Goal: Information Seeking & Learning: Learn about a topic

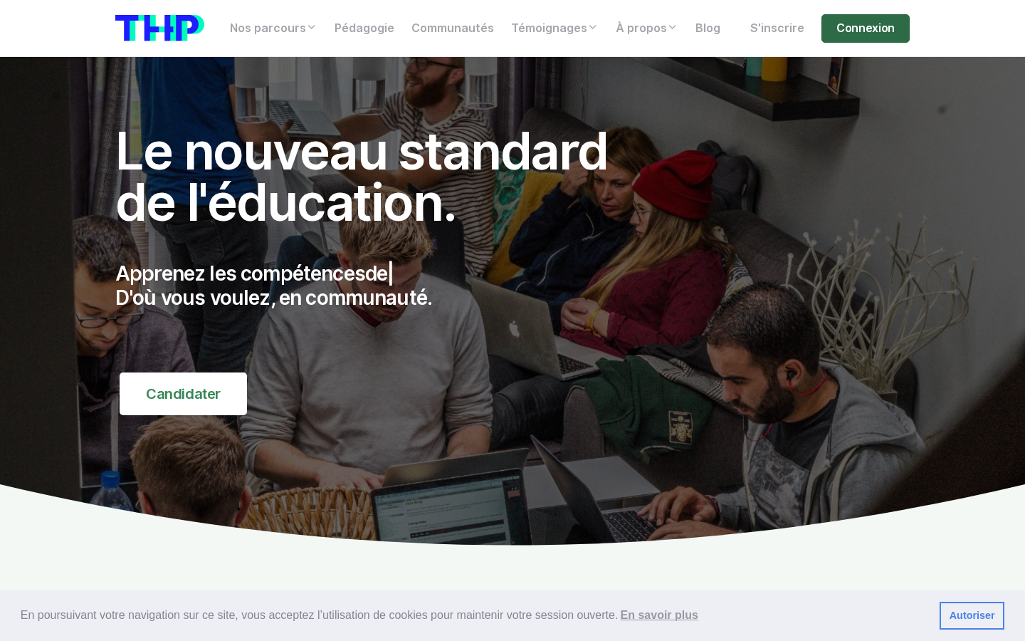
click at [870, 30] on link "Connexion" at bounding box center [865, 28] width 88 height 28
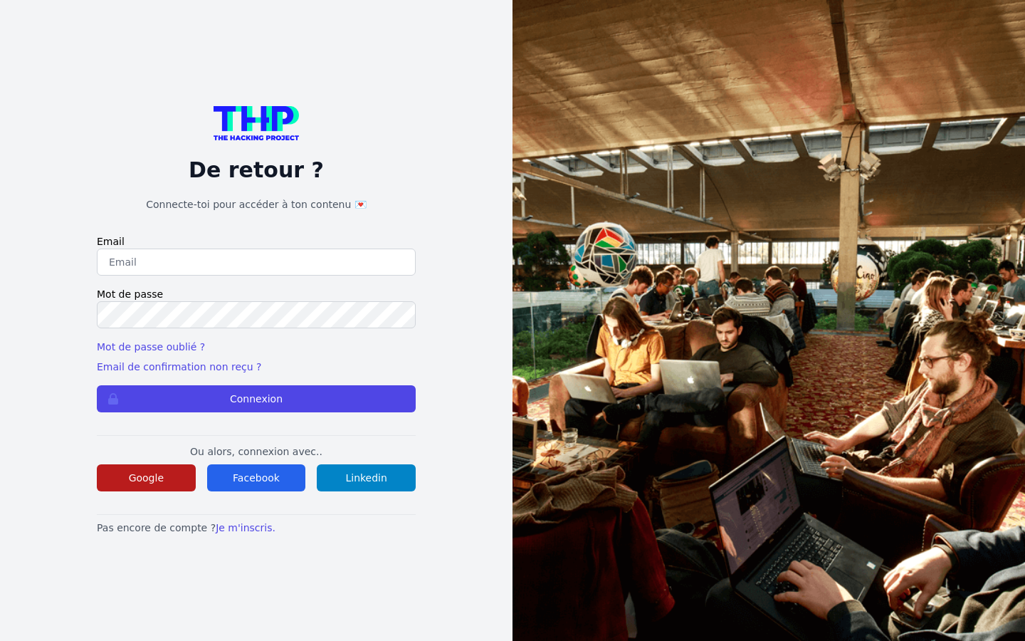
click at [163, 485] on button "Google" at bounding box center [146, 477] width 99 height 27
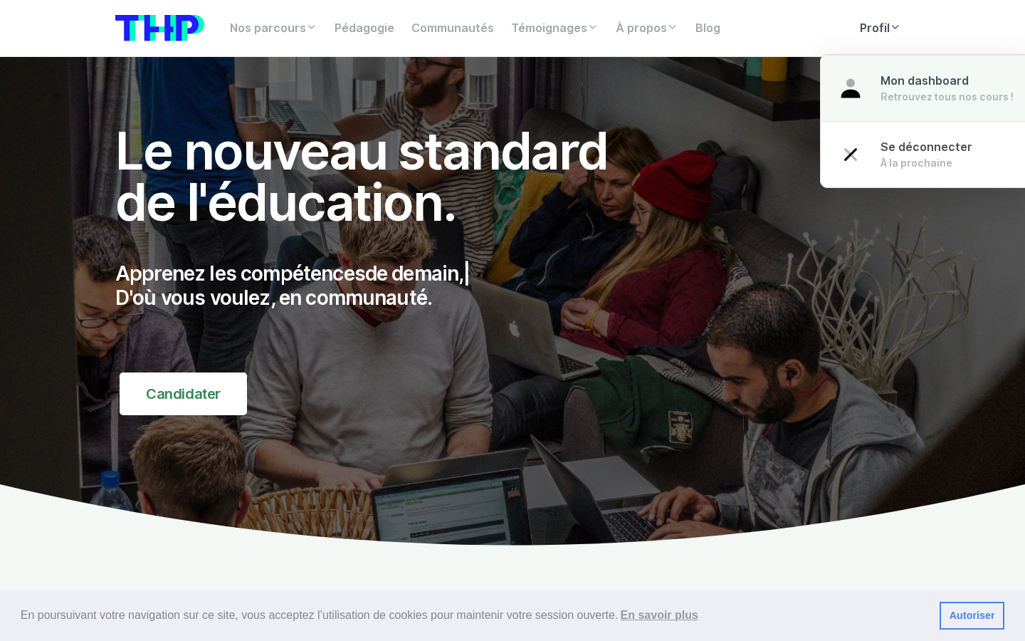
click at [873, 88] on link "Mon dashboard Retrouvez tous nos cours !" at bounding box center [926, 88] width 210 height 67
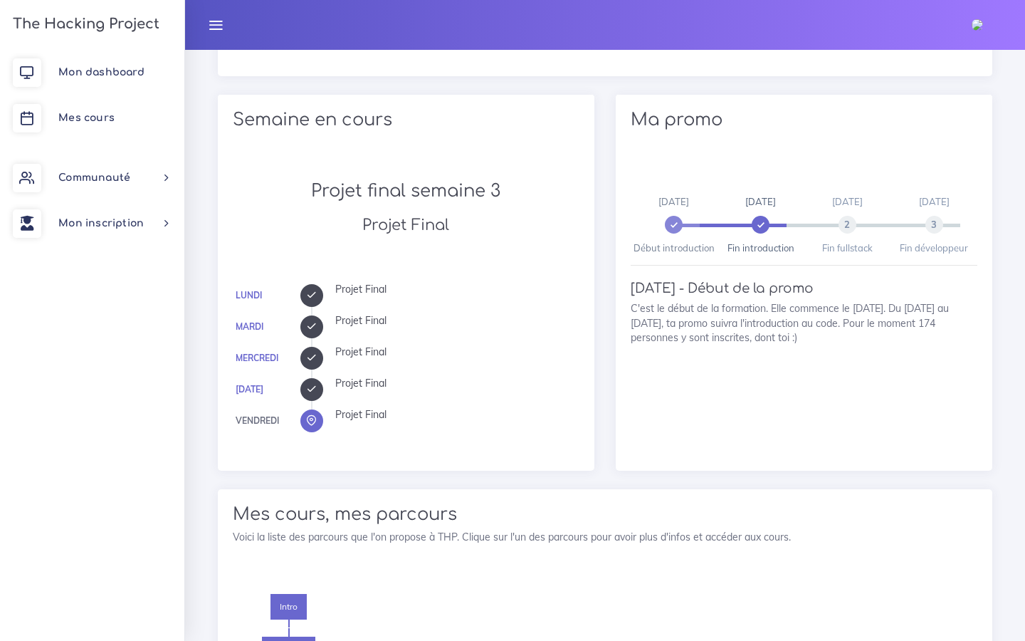
scroll to position [715, 0]
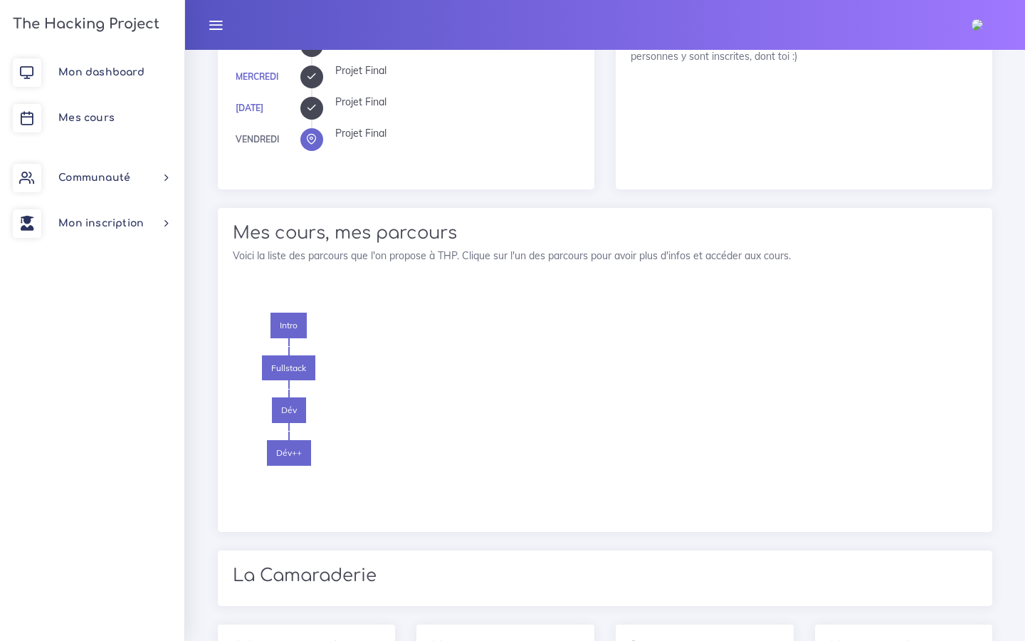
click at [281, 349] on li "Intro [GEOGRAPHIC_DATA] Dév Dév++" at bounding box center [289, 414] width 112 height 204
click at [288, 335] on span "Intro" at bounding box center [288, 325] width 36 height 26
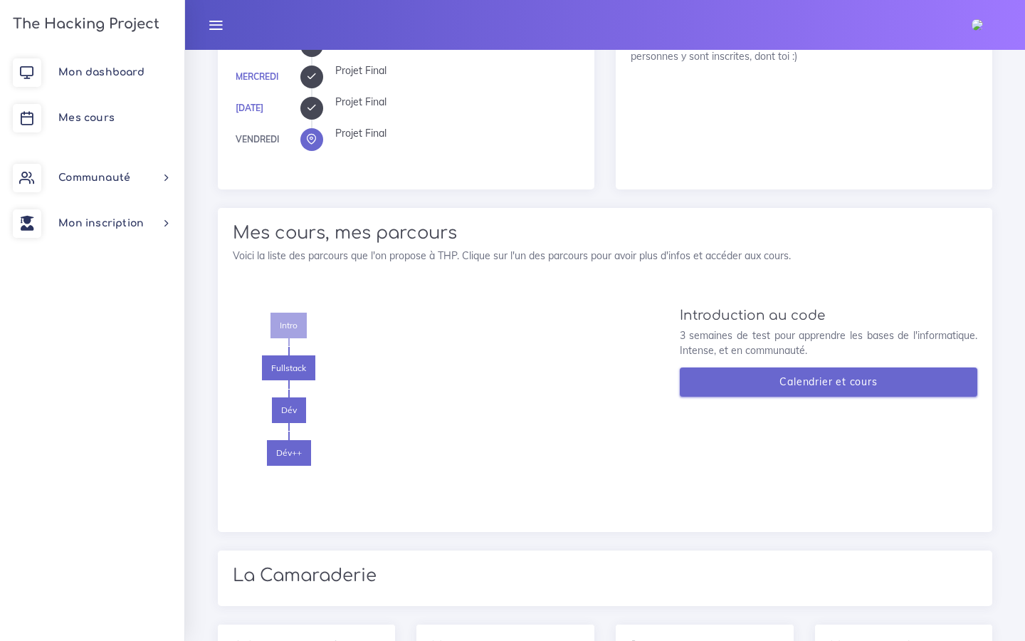
click at [735, 386] on link "Calendrier et cours" at bounding box center [829, 381] width 298 height 29
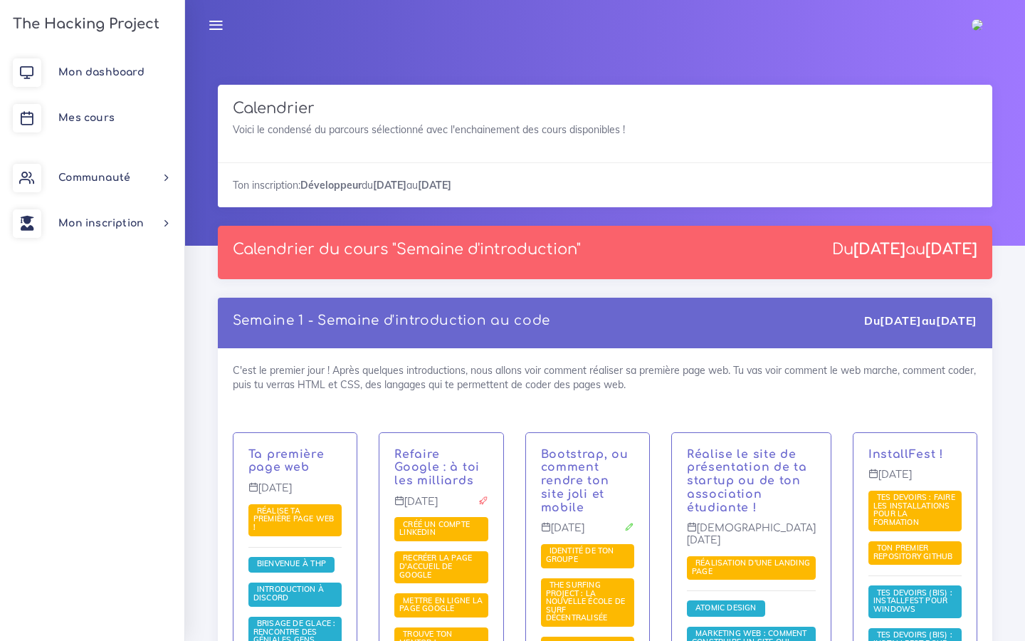
click at [685, 251] on div "Calendrier du cours "Semaine d'introduction" Du 27 sept. au 15 oct." at bounding box center [605, 252] width 774 height 53
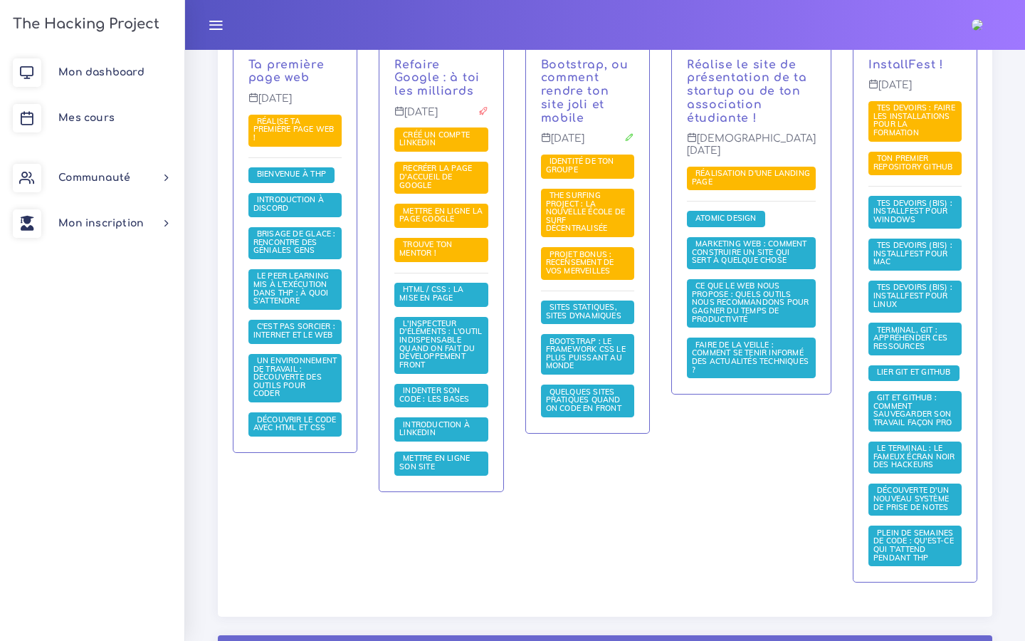
scroll to position [1459, 0]
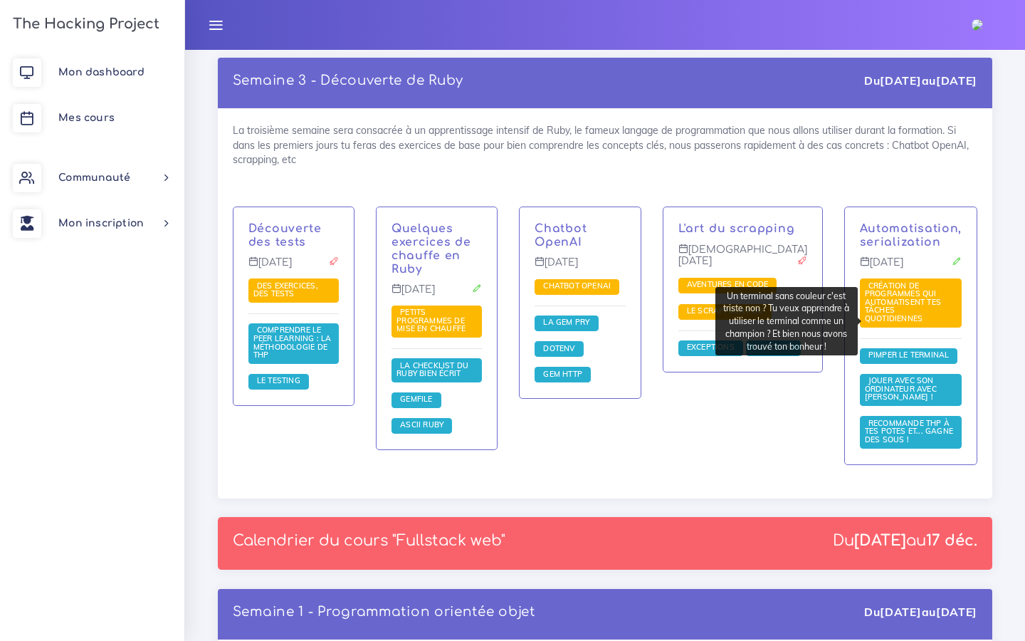
click at [919, 349] on span "Pimper le terminal" at bounding box center [909, 354] width 88 height 10
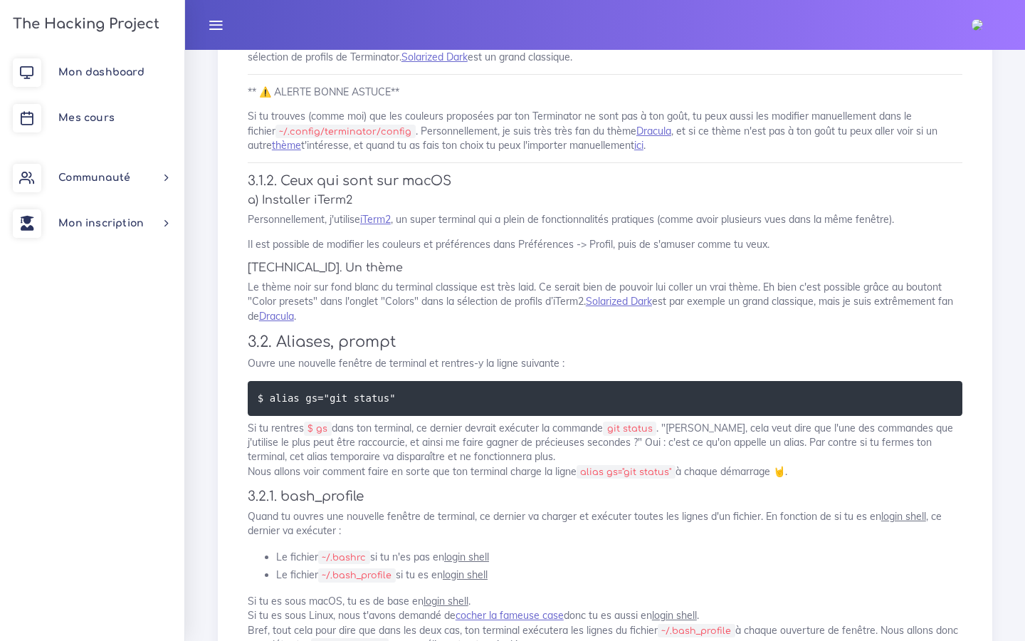
scroll to position [1236, 0]
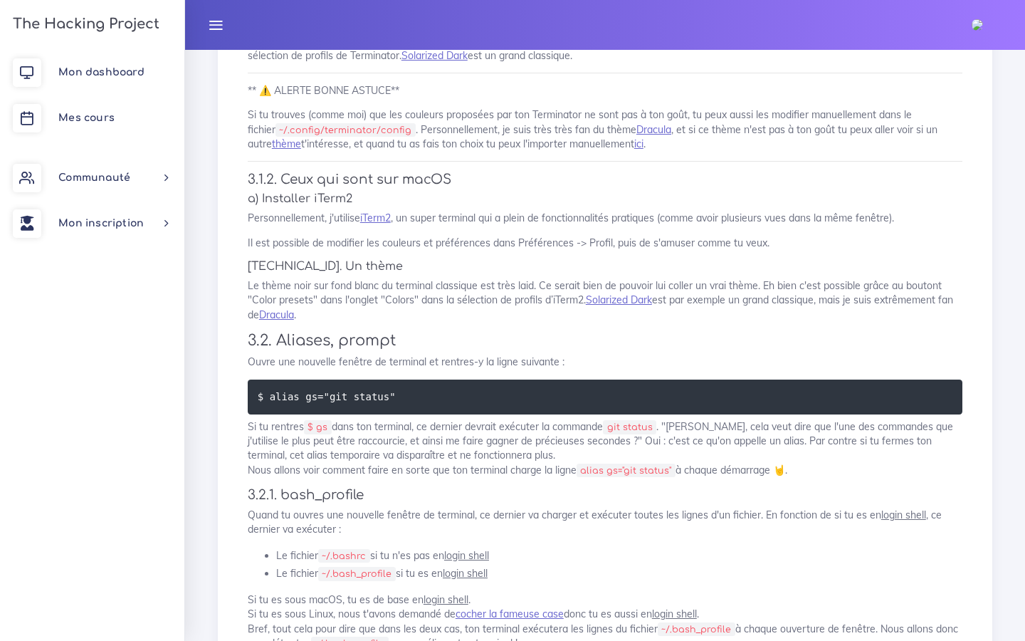
click at [582, 221] on p "Personnellement, j'utilise iTerm2 , un super terminal qui a plein de fonctionna…" at bounding box center [605, 218] width 715 height 14
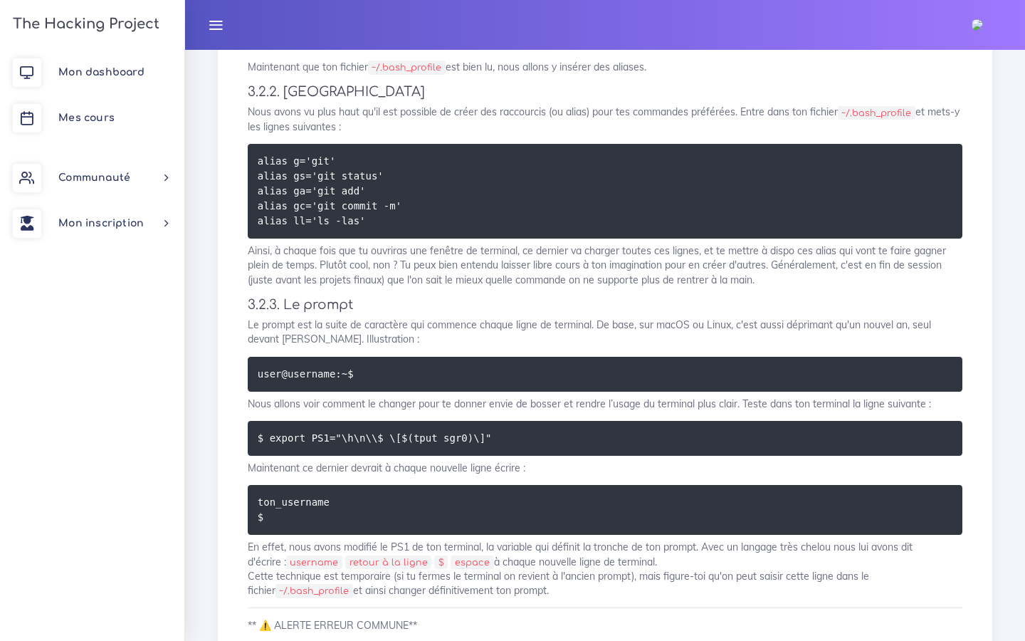
scroll to position [2112, 0]
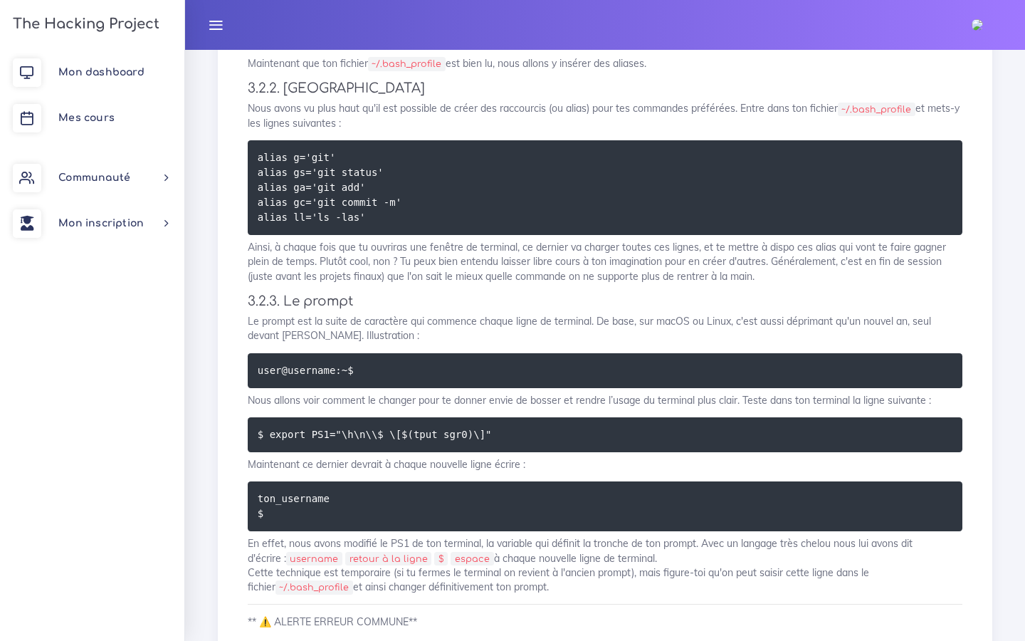
drag, startPoint x: 374, startPoint y: 290, endPoint x: 362, endPoint y: 291, distance: 12.9
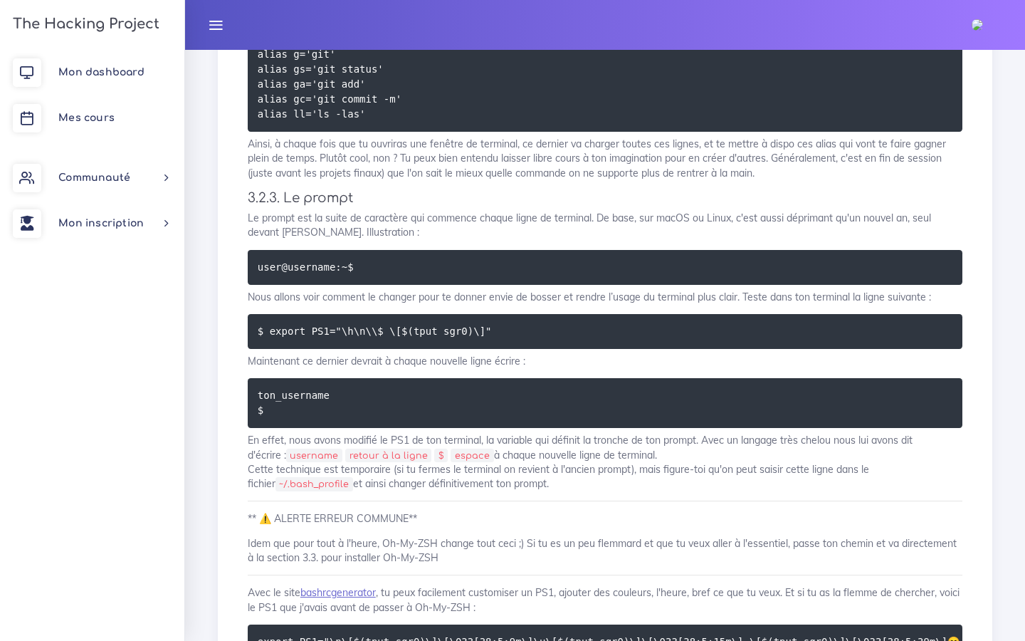
scroll to position [2223, 0]
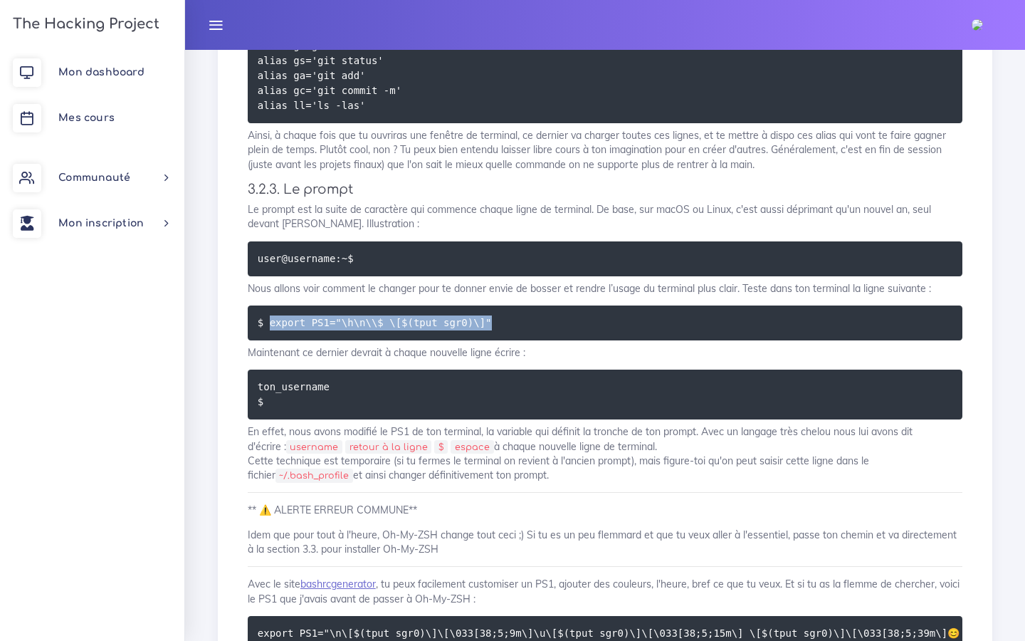
drag, startPoint x: 271, startPoint y: 323, endPoint x: 492, endPoint y: 325, distance: 220.6
click at [492, 325] on code "$ export PS1="\h\n\\$ \[$(tput sgr0)\]"" at bounding box center [377, 323] width 238 height 16
copy code "export PS1="\h\n\\$ \[$(tput sgr0)\]""
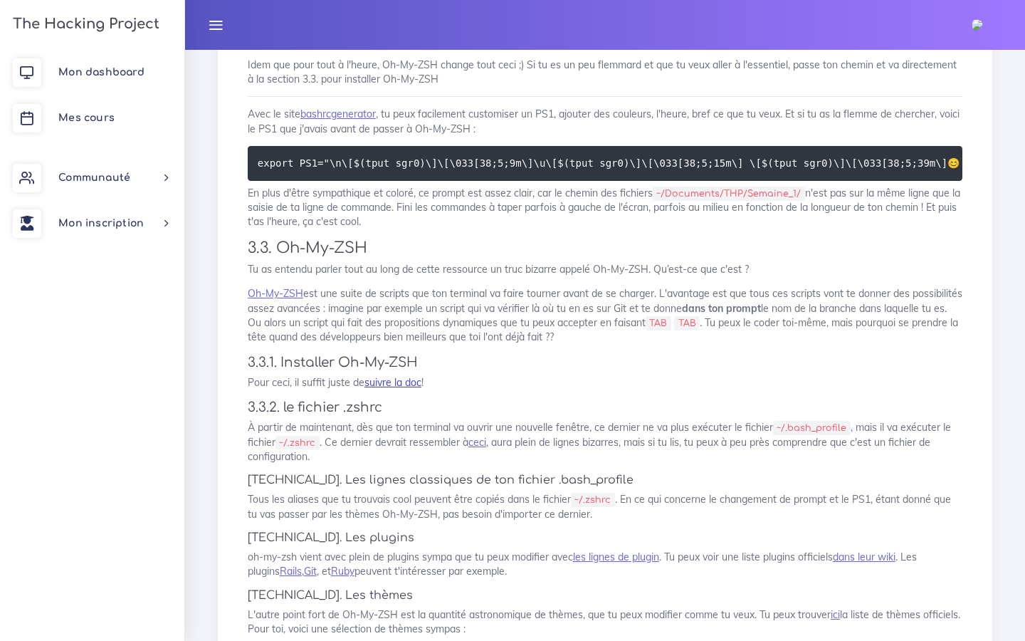
scroll to position [2694, 0]
click at [382, 380] on link "suivre la doc" at bounding box center [392, 381] width 57 height 13
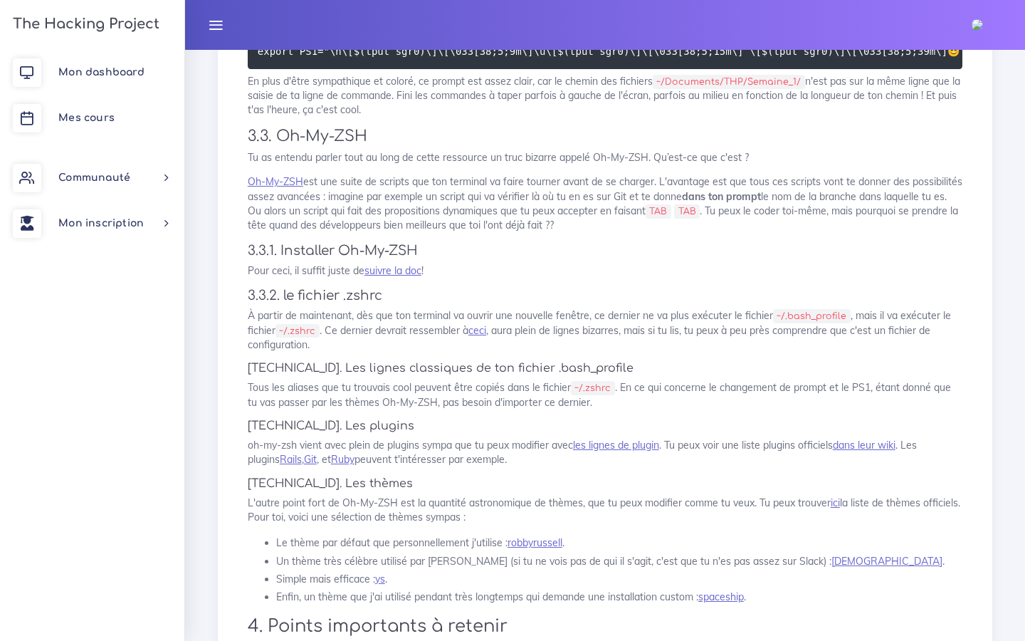
scroll to position [2806, 0]
click at [478, 330] on link "ceci" at bounding box center [477, 328] width 18 height 13
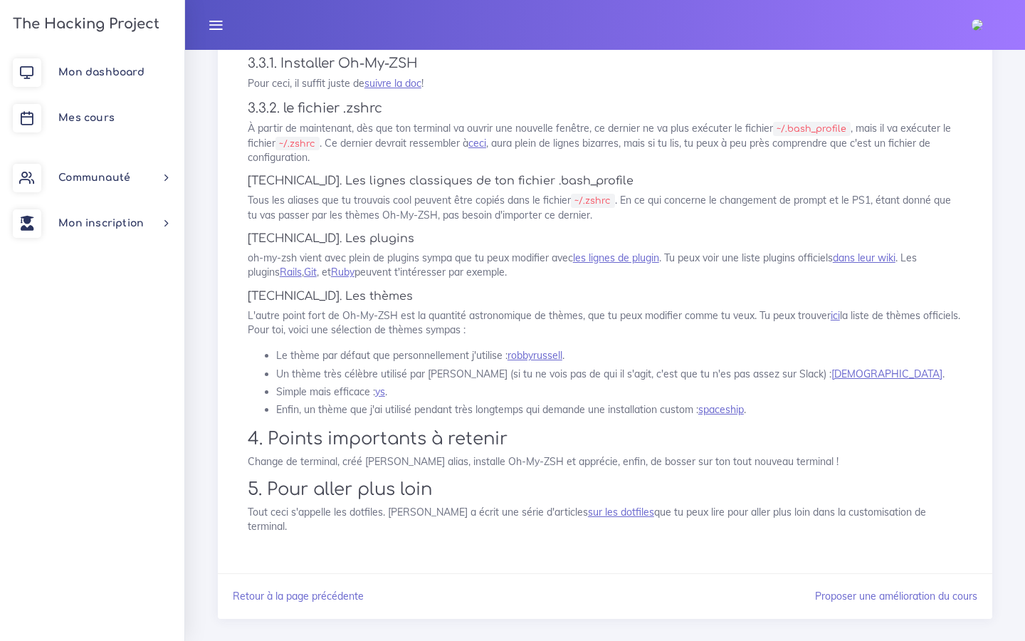
scroll to position [2996, 0]
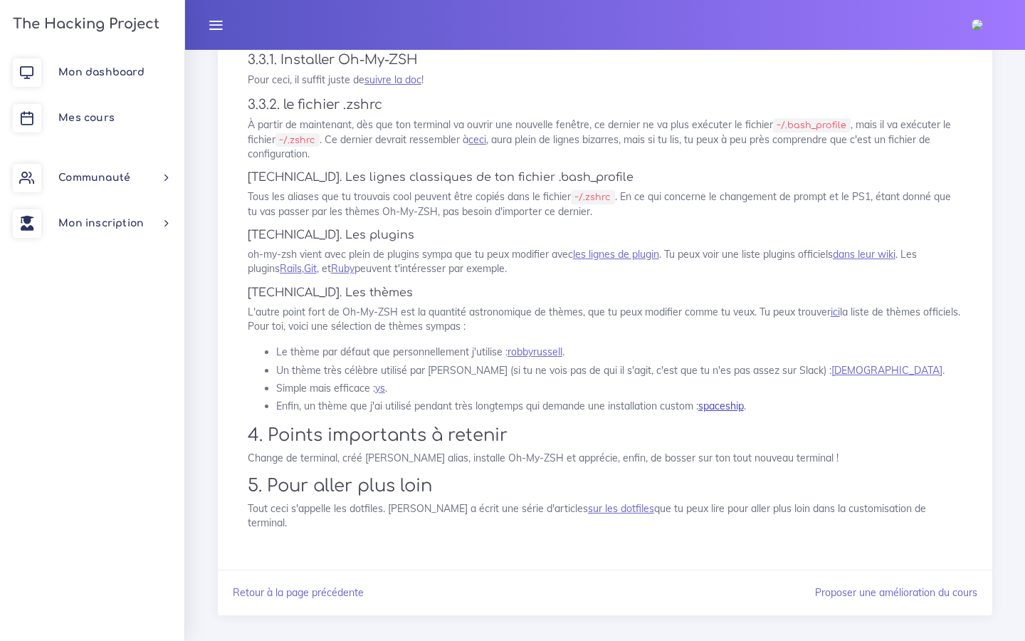
click at [732, 404] on link "spaceship" at bounding box center [721, 405] width 46 height 13
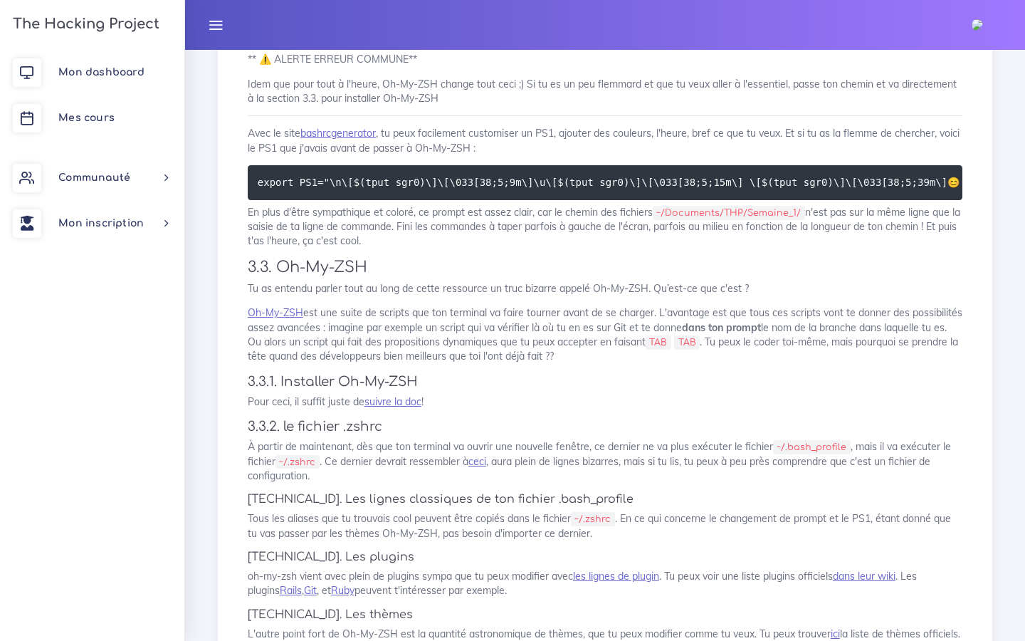
scroll to position [2676, 0]
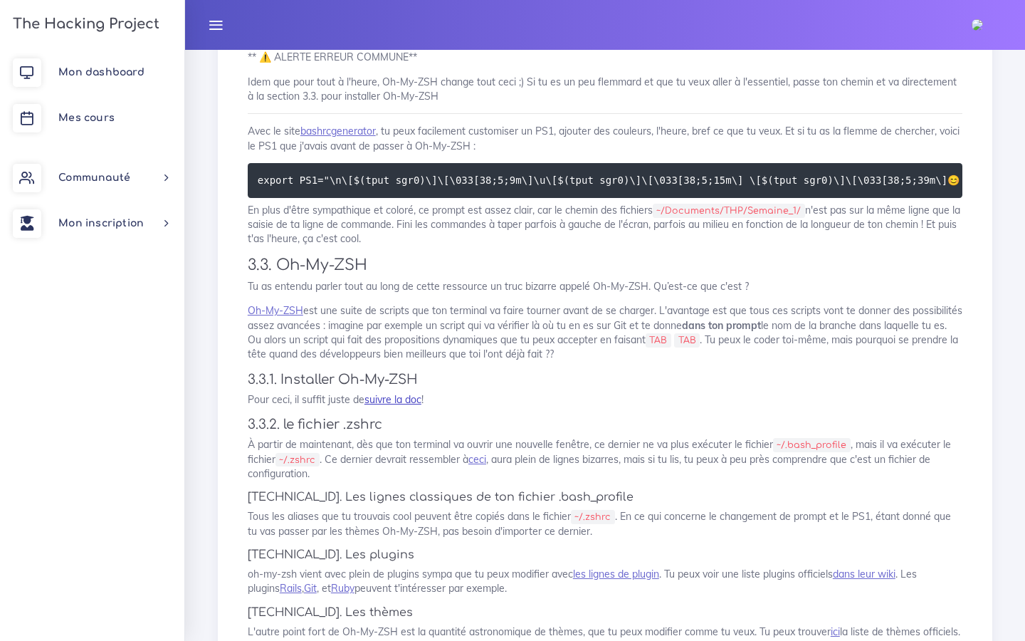
click at [388, 396] on link "suivre la doc" at bounding box center [392, 399] width 57 height 13
